Goal: Find specific page/section: Find specific page/section

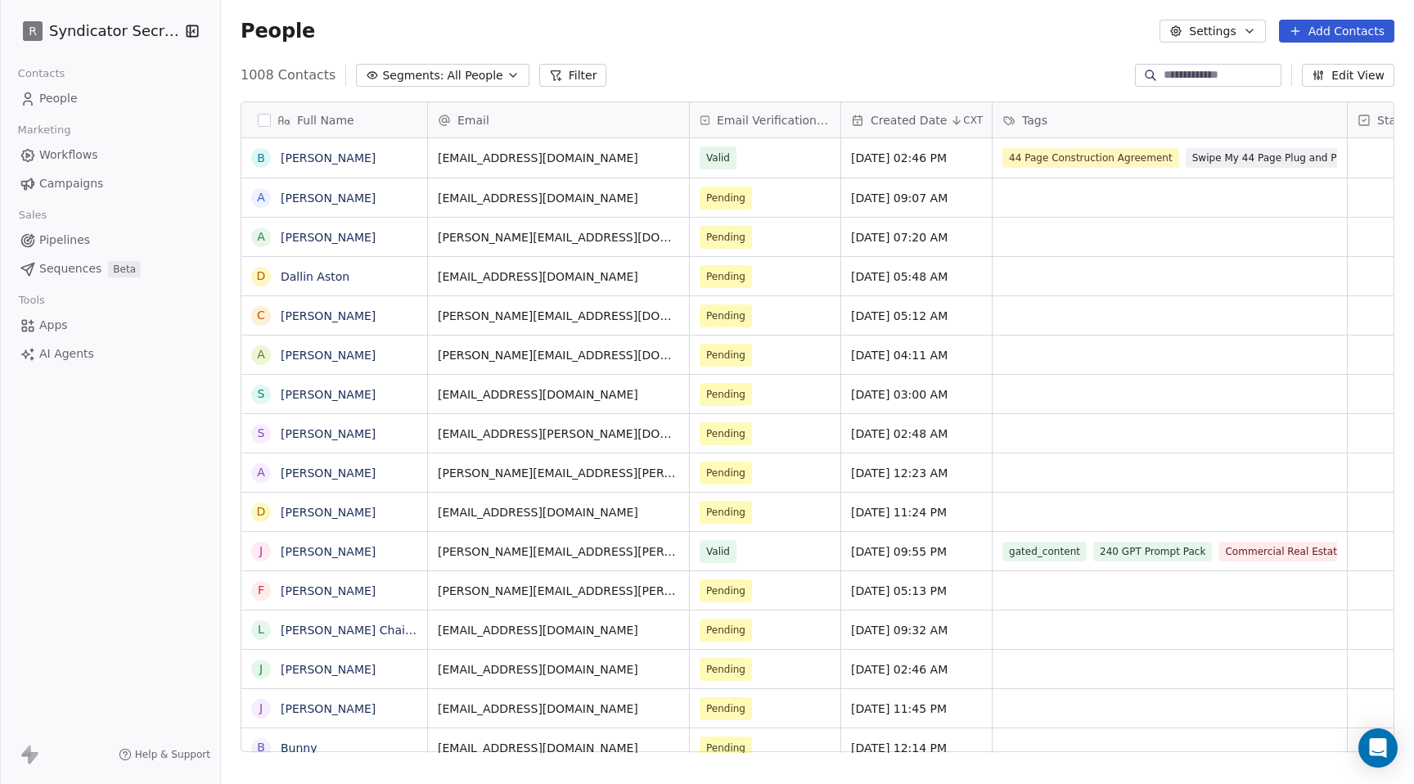
scroll to position [690, 1193]
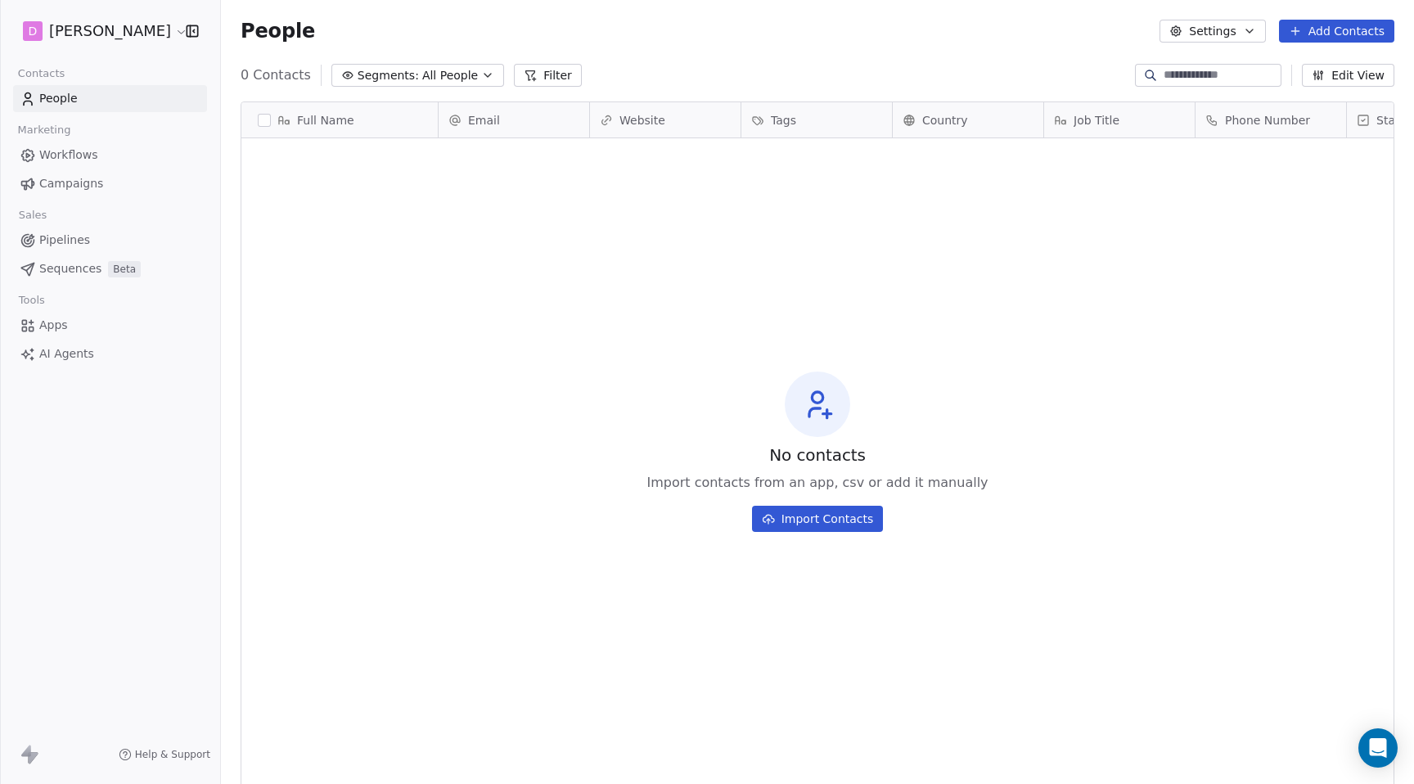
scroll to position [690, 1193]
click at [126, 31] on html "D [PERSON_NAME] Contacts People Marketing Workflows Campaigns Sales Pipelines S…" at bounding box center [707, 392] width 1414 height 784
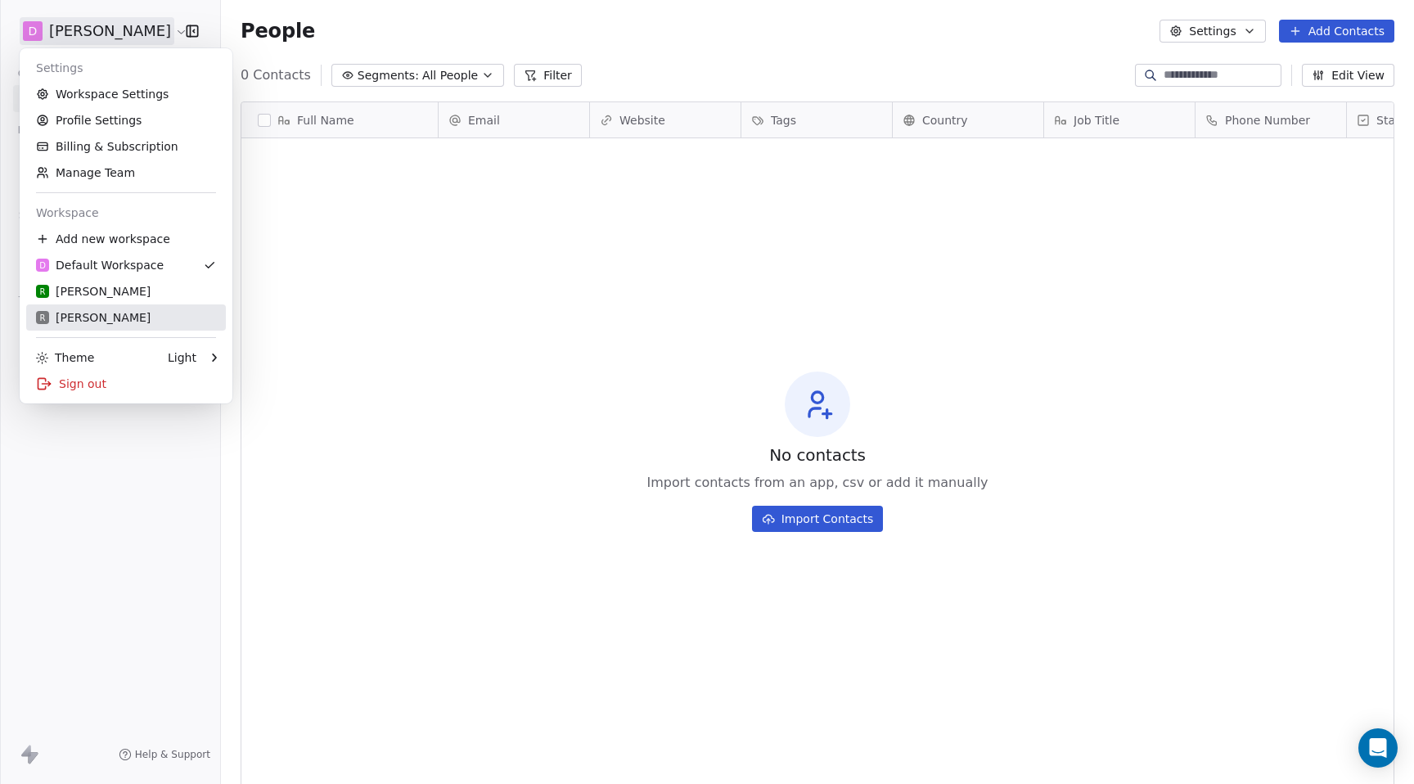
click at [79, 317] on div "R [PERSON_NAME]" at bounding box center [93, 317] width 115 height 16
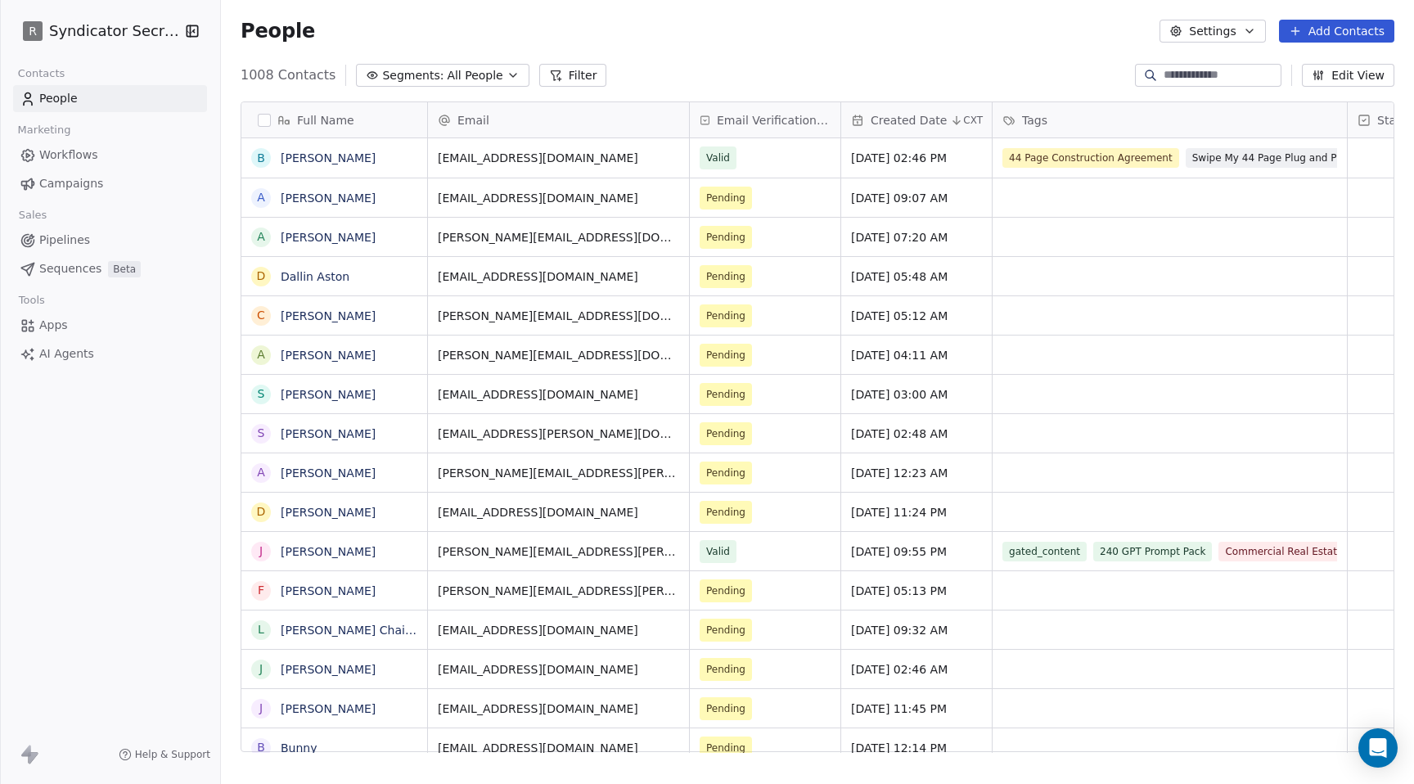
scroll to position [690, 1193]
